Goal: Task Accomplishment & Management: Manage account settings

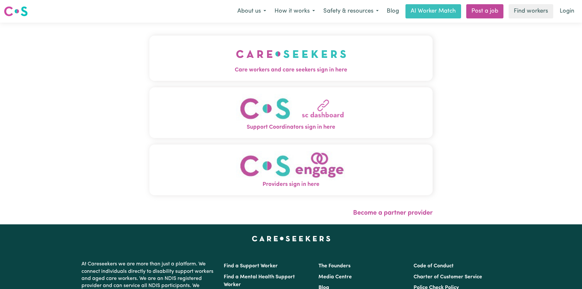
click at [326, 61] on img "Care workers and care seekers sign in here" at bounding box center [291, 54] width 110 height 24
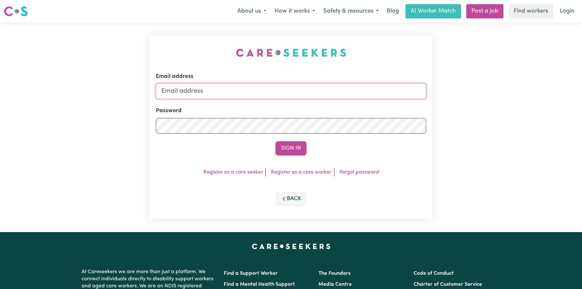
type input "[EMAIL_ADDRESS][DOMAIN_NAME]"
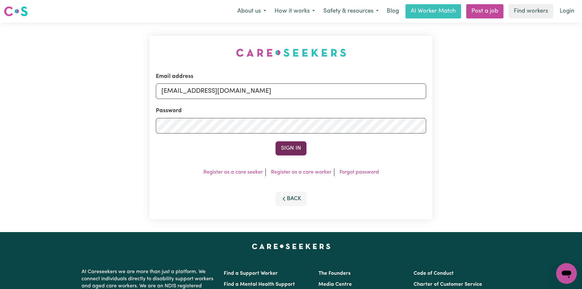
click at [293, 149] on button "Sign In" at bounding box center [290, 148] width 31 height 14
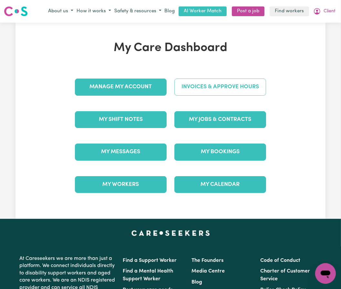
click at [239, 90] on link "Invoices & Approve Hours" at bounding box center [220, 87] width 92 height 17
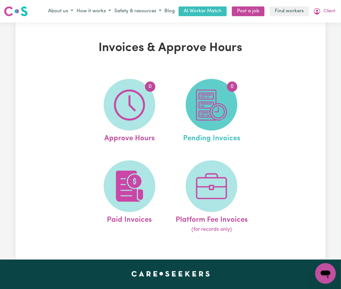
click at [205, 87] on span "0" at bounding box center [212, 105] width 52 height 52
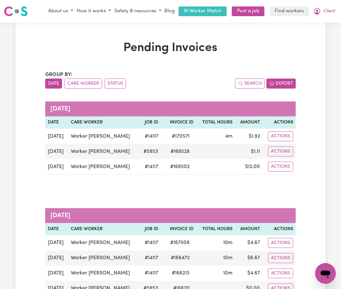
click at [273, 87] on button "Export" at bounding box center [281, 84] width 29 height 10
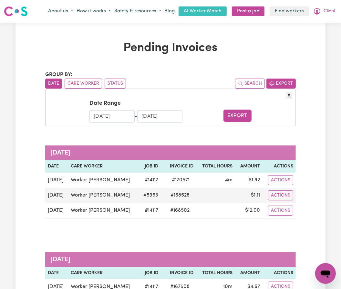
click at [275, 85] on icon "button" at bounding box center [271, 83] width 5 height 5
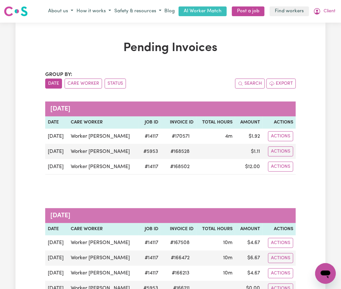
click at [160, 74] on div "Group by: Date Care Worker Status" at bounding box center [107, 80] width 125 height 18
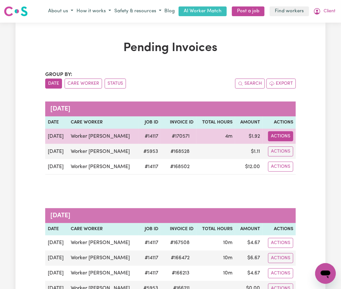
click at [290, 132] on button "Actions" at bounding box center [280, 136] width 25 height 10
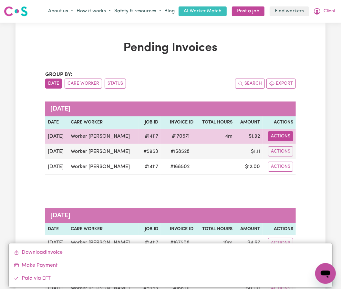
click at [283, 137] on button "Actions" at bounding box center [280, 136] width 25 height 10
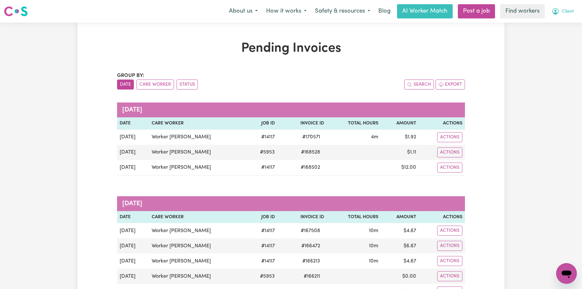
click at [573, 11] on button "Client" at bounding box center [562, 12] width 31 height 14
click at [554, 21] on link "My Dashboard" at bounding box center [551, 25] width 51 height 12
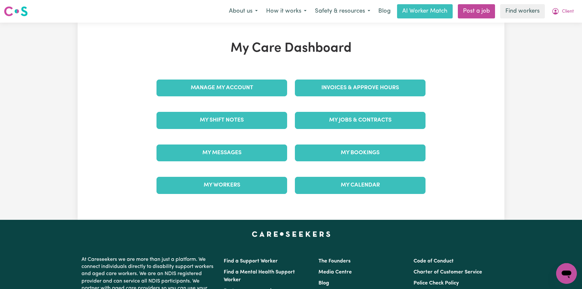
click at [287, 89] on div "Manage My Account" at bounding box center [222, 88] width 138 height 32
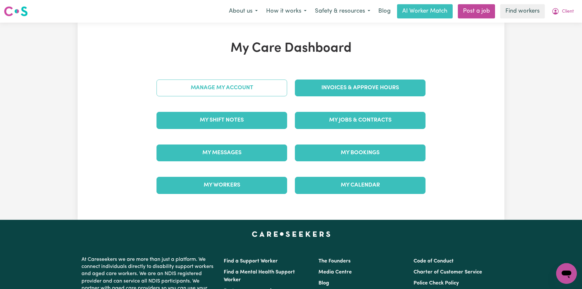
click at [266, 89] on link "Manage My Account" at bounding box center [221, 87] width 131 height 17
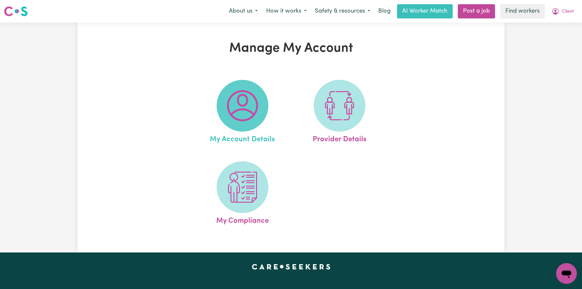
click at [252, 108] on img at bounding box center [242, 105] width 31 height 31
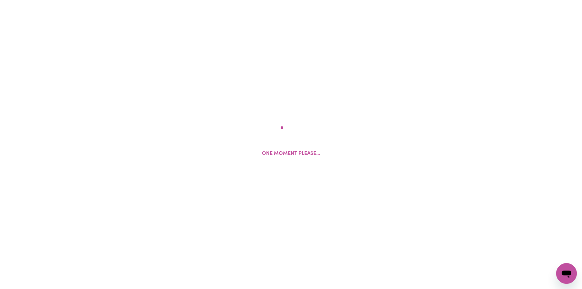
select select "Asian"
select select "email"
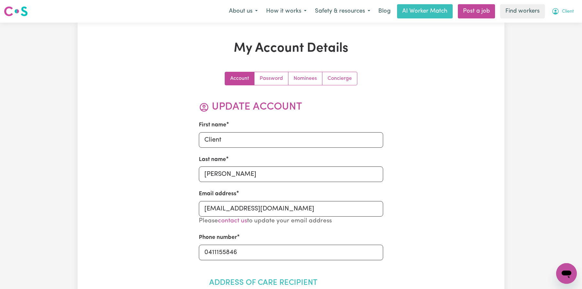
click at [569, 13] on span "Client" at bounding box center [568, 11] width 12 height 7
click at [554, 37] on link "Logout" at bounding box center [551, 37] width 51 height 12
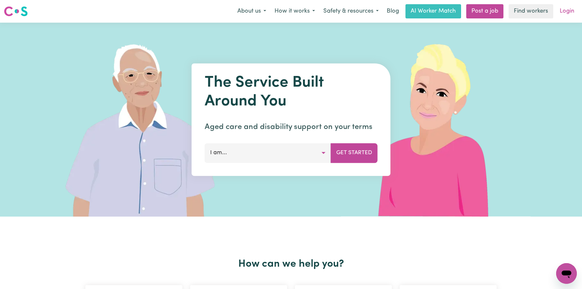
click at [565, 10] on link "Login" at bounding box center [566, 11] width 22 height 14
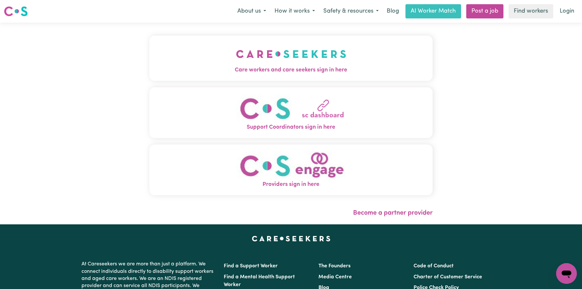
click at [274, 65] on img "Care workers and care seekers sign in here" at bounding box center [291, 54] width 110 height 24
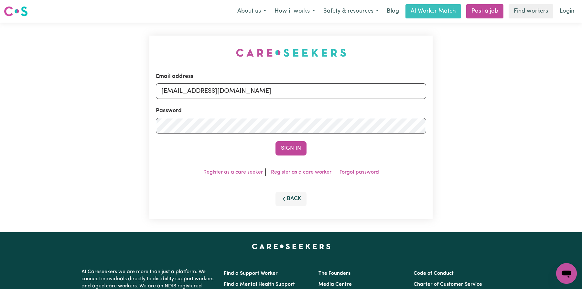
click at [284, 137] on form "Email address florenzkeirtcuizon+client@gmail.com Password Sign In" at bounding box center [291, 113] width 270 height 83
click at [288, 145] on button "Sign In" at bounding box center [290, 148] width 31 height 14
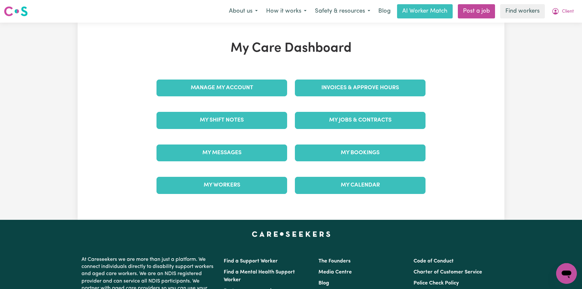
click at [263, 99] on div "Manage My Account" at bounding box center [222, 88] width 138 height 32
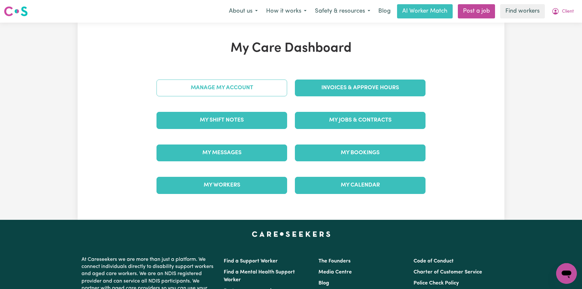
click at [261, 90] on link "Manage My Account" at bounding box center [221, 87] width 131 height 17
